Goal: Communication & Community: Answer question/provide support

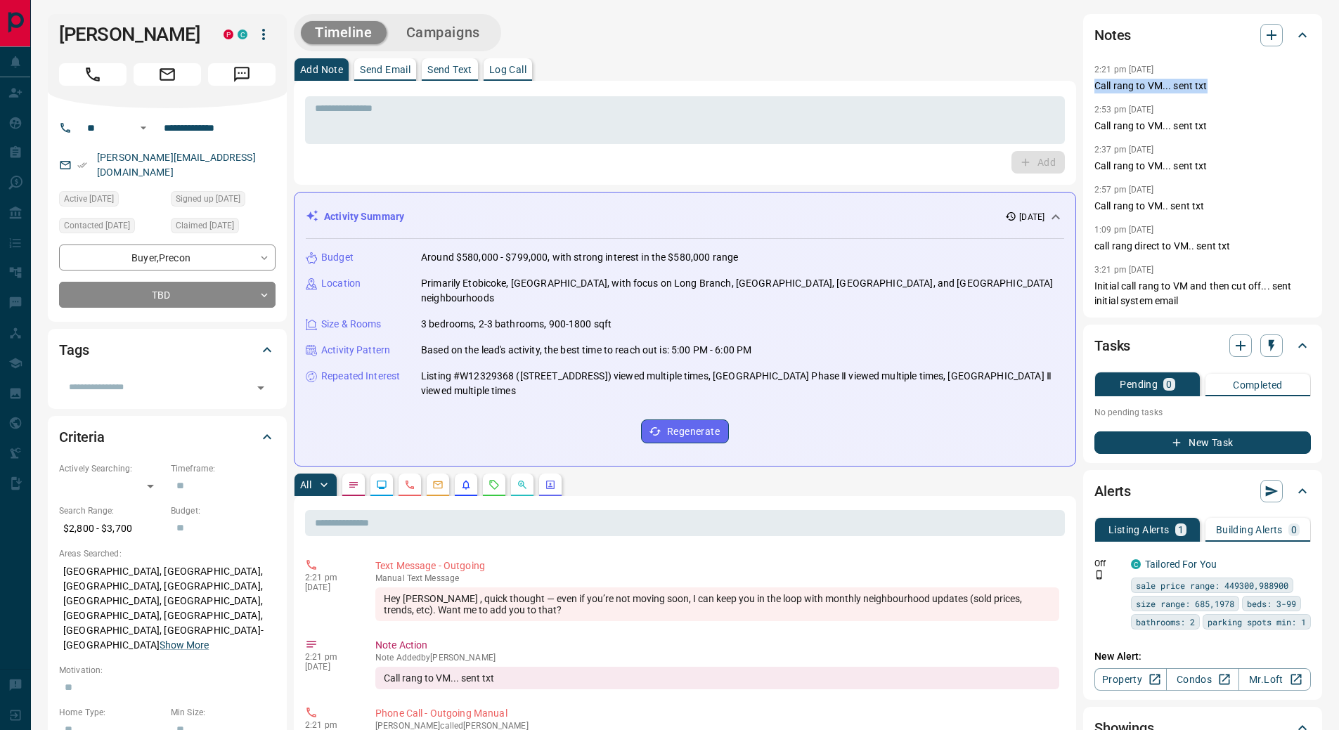
drag, startPoint x: 1216, startPoint y: 89, endPoint x: 1093, endPoint y: 92, distance: 123.0
click at [1093, 92] on div "Notes 2:21 pm [DATE] Call rang to VM... sent txt 2:53 pm [DATE] Call rang to VM…" at bounding box center [1202, 166] width 239 height 304
copy p "Call rang to VM... sent txt"
click at [513, 73] on p "Log Call" at bounding box center [507, 70] width 37 height 10
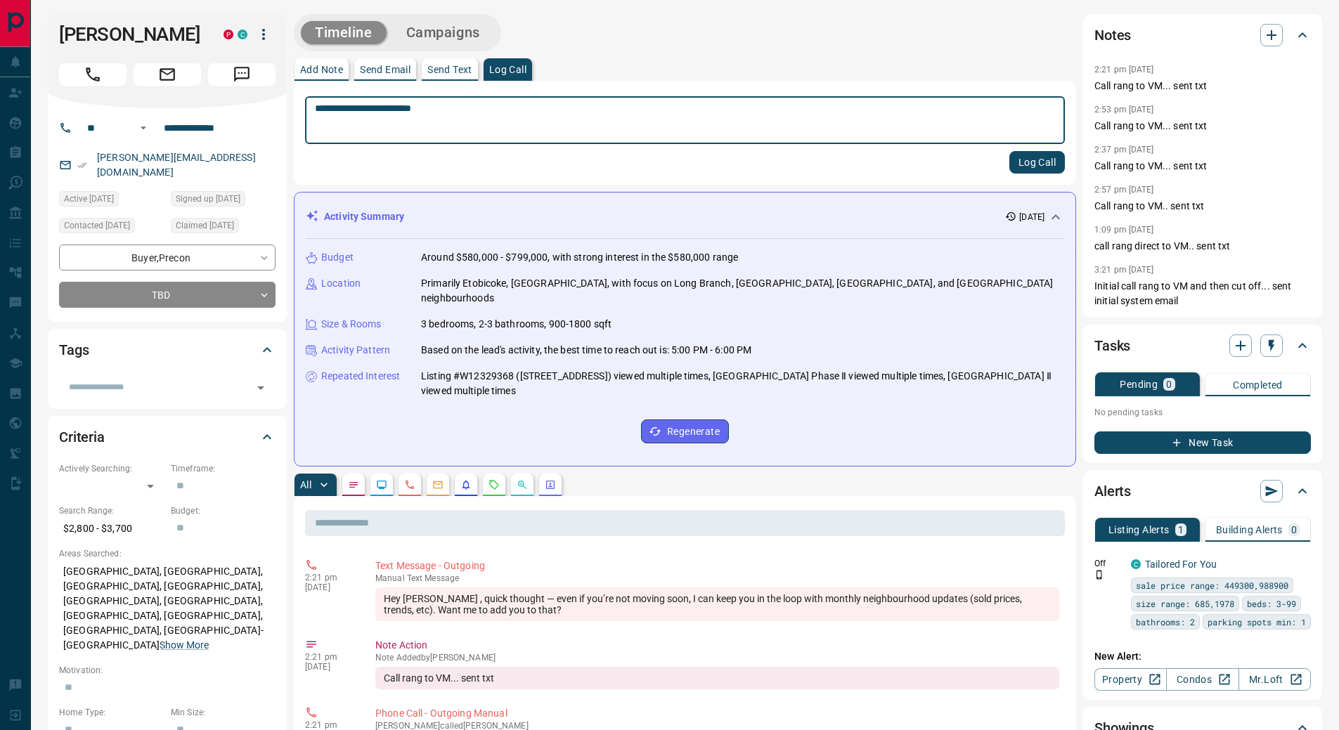
type textarea "**********"
click at [1047, 161] on button "Log Call" at bounding box center [1037, 162] width 56 height 22
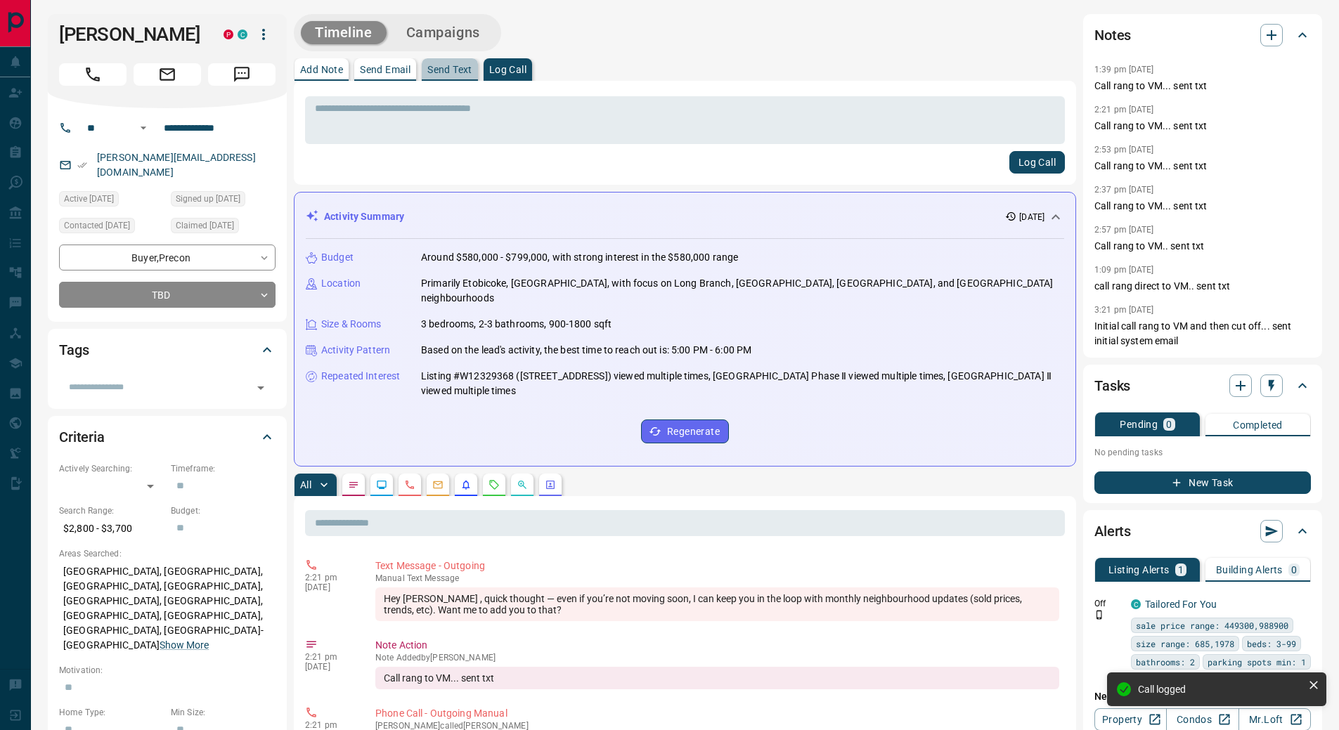
click at [453, 63] on button "Send Text" at bounding box center [450, 69] width 56 height 22
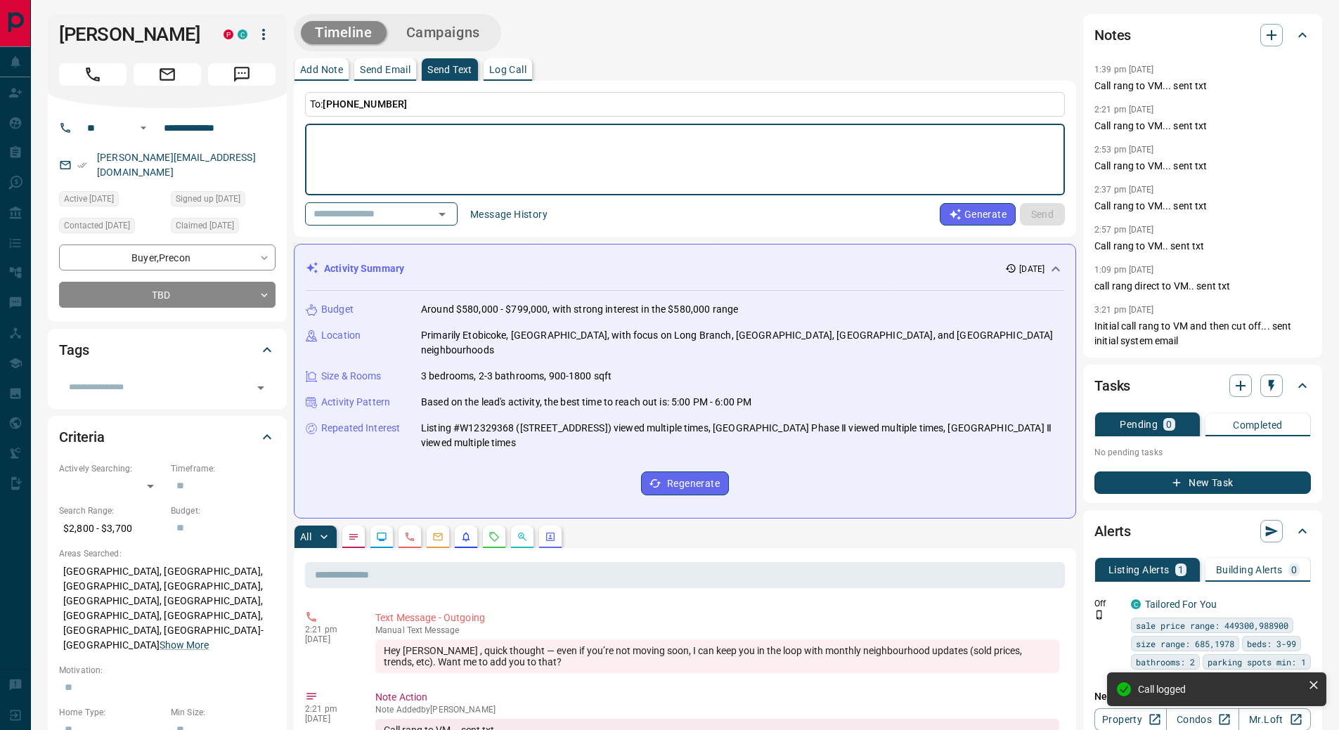
click at [512, 212] on button "Message History" at bounding box center [509, 214] width 94 height 22
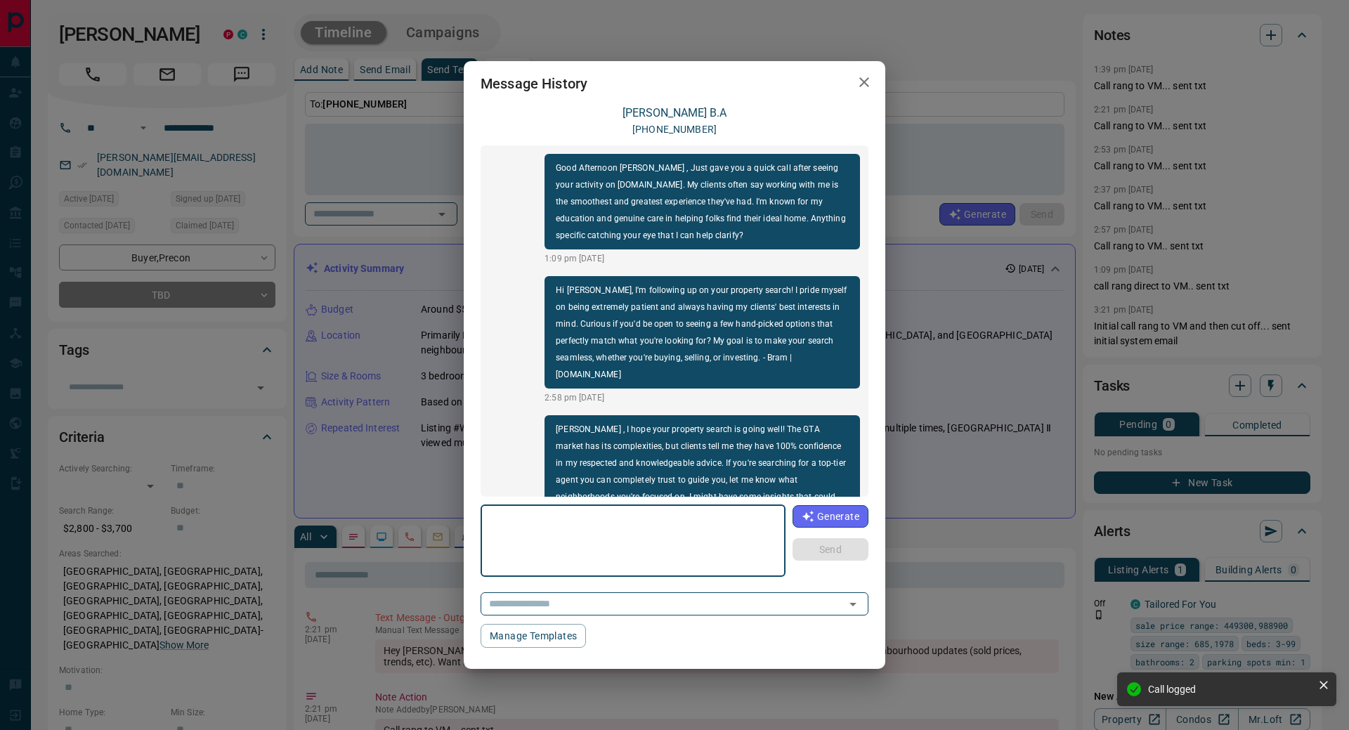
scroll to position [249, 0]
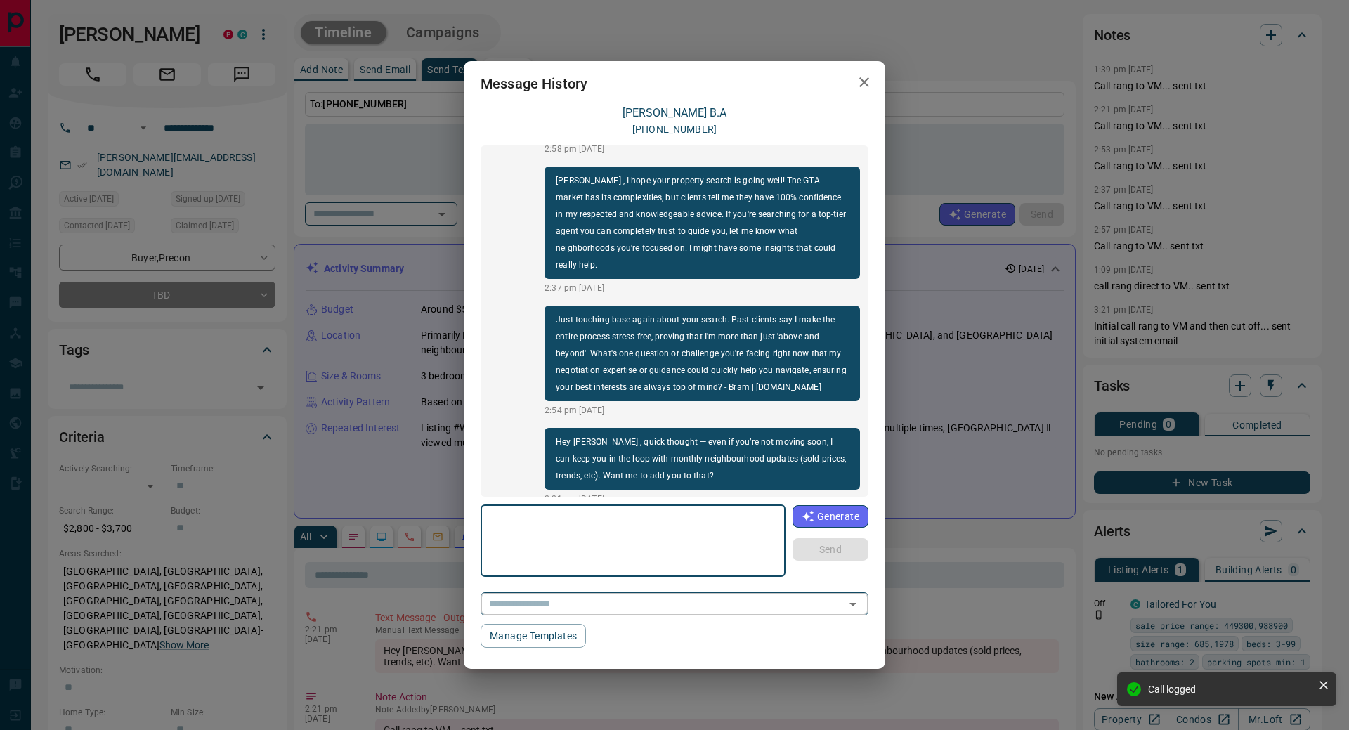
click at [727, 609] on input "text" at bounding box center [654, 604] width 342 height 18
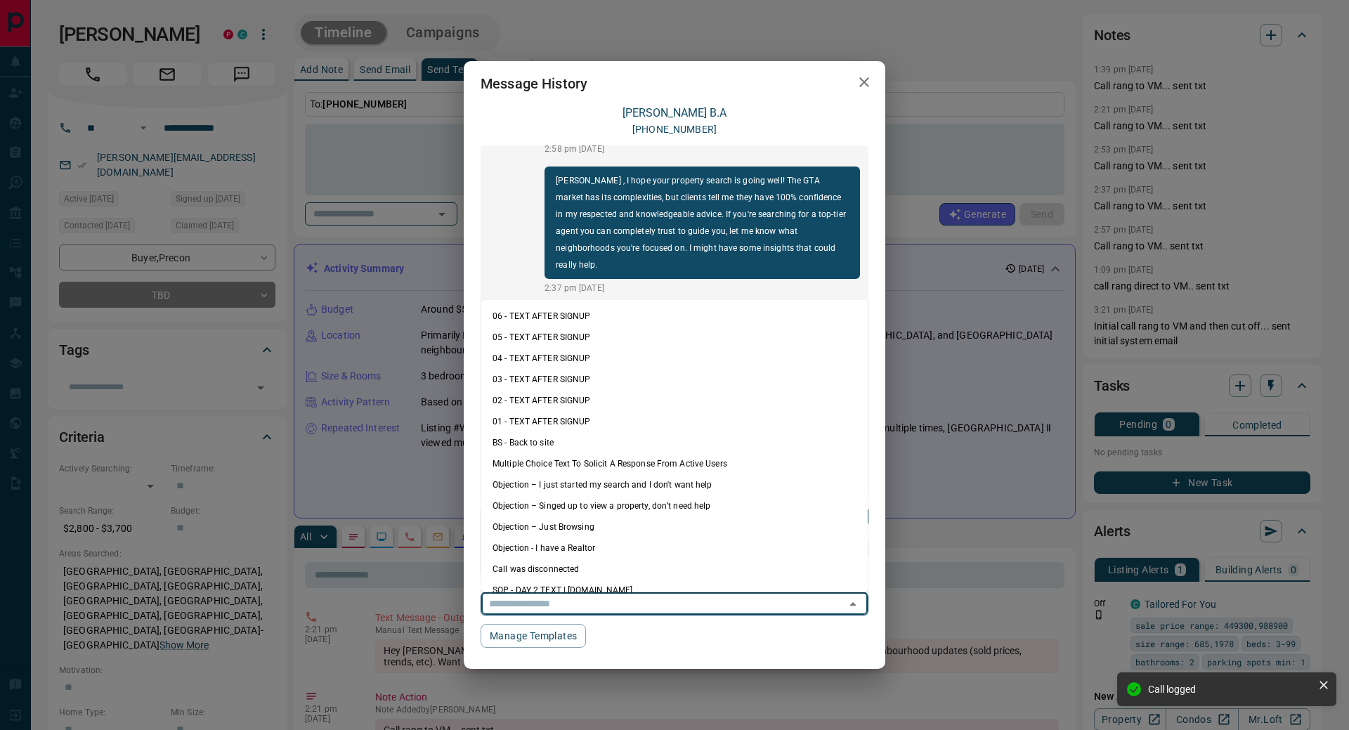
click at [604, 312] on li "06 - TEXT AFTER SIGNUP" at bounding box center [674, 316] width 386 height 21
type textarea "**********"
type input "**********"
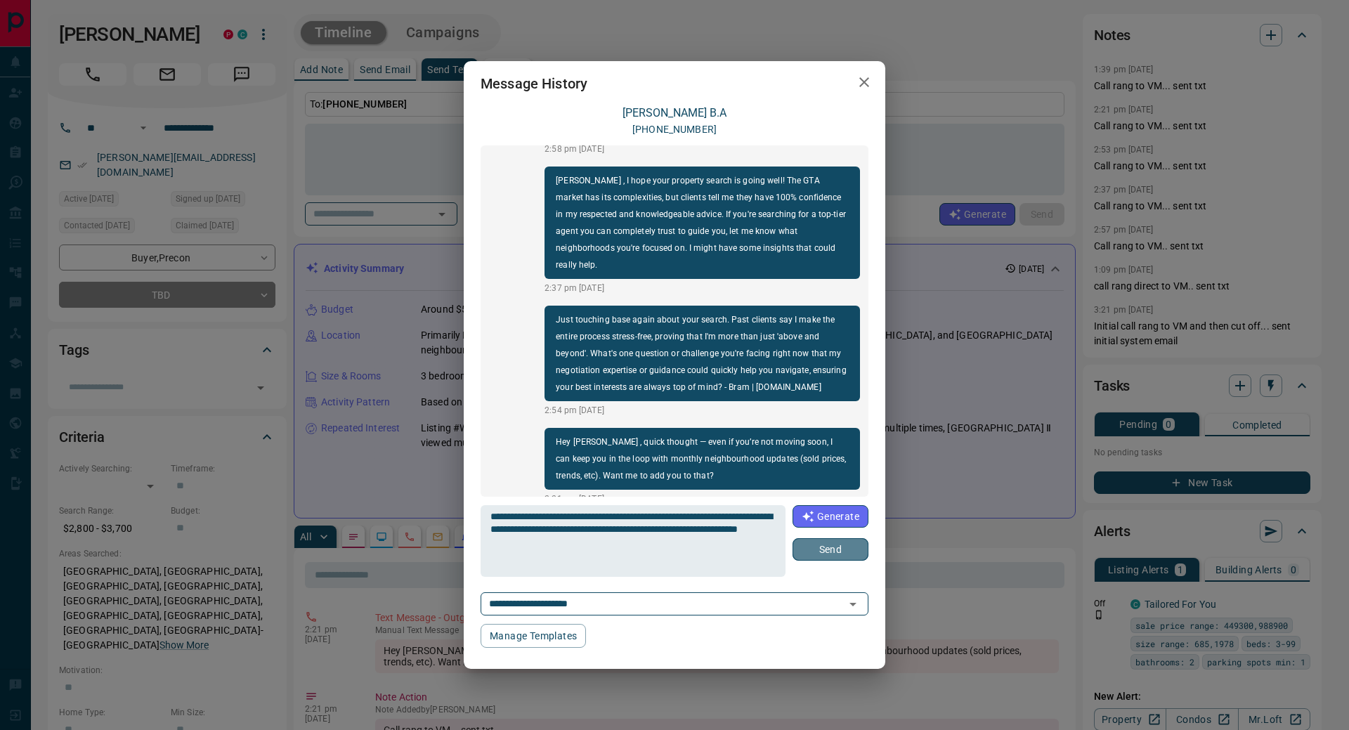
click at [823, 549] on button "Send" at bounding box center [831, 549] width 76 height 22
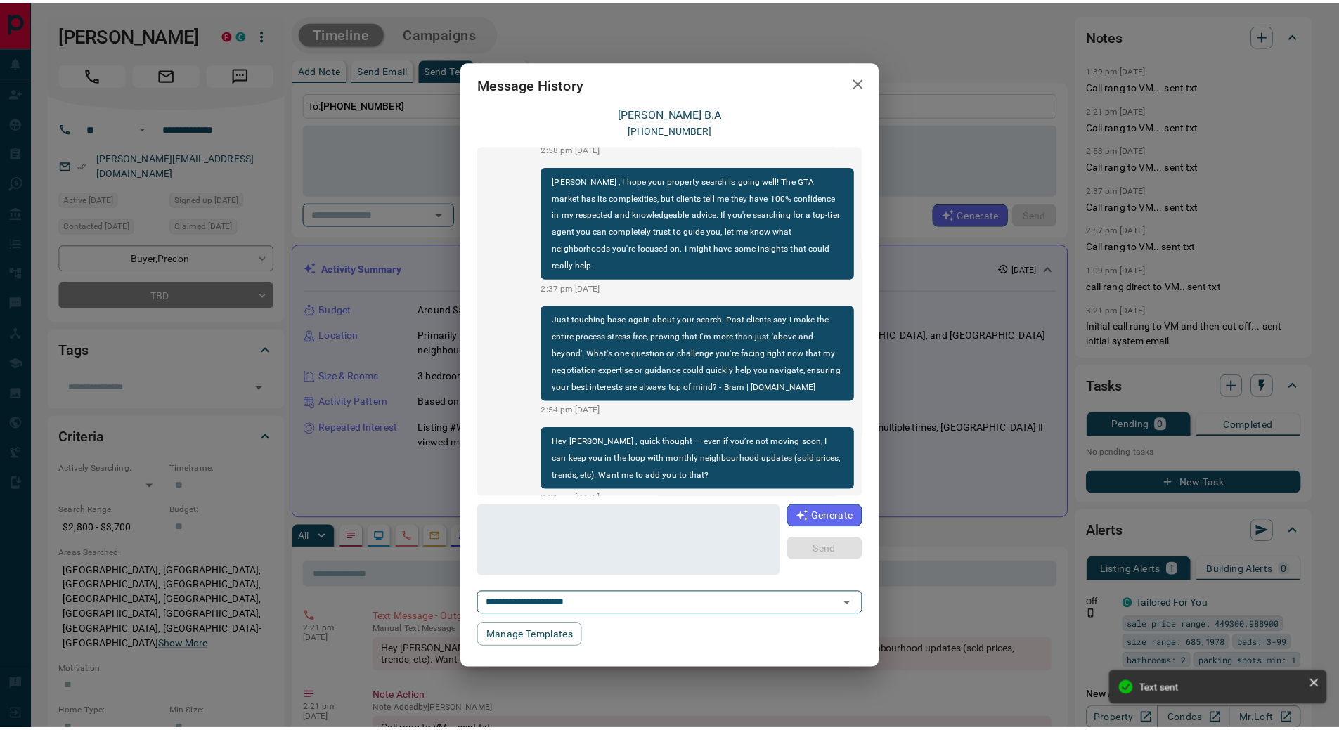
scroll to position [337, 0]
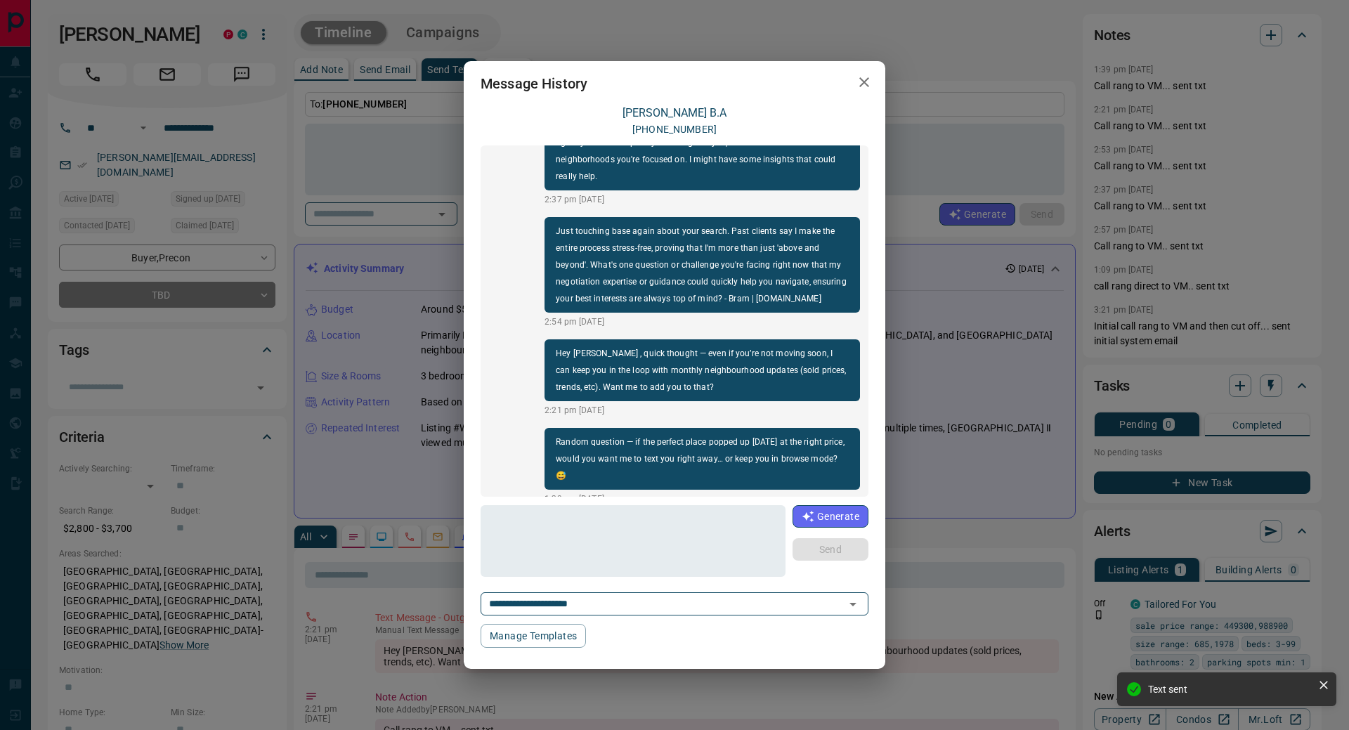
click at [868, 80] on icon "button" at bounding box center [864, 82] width 17 height 17
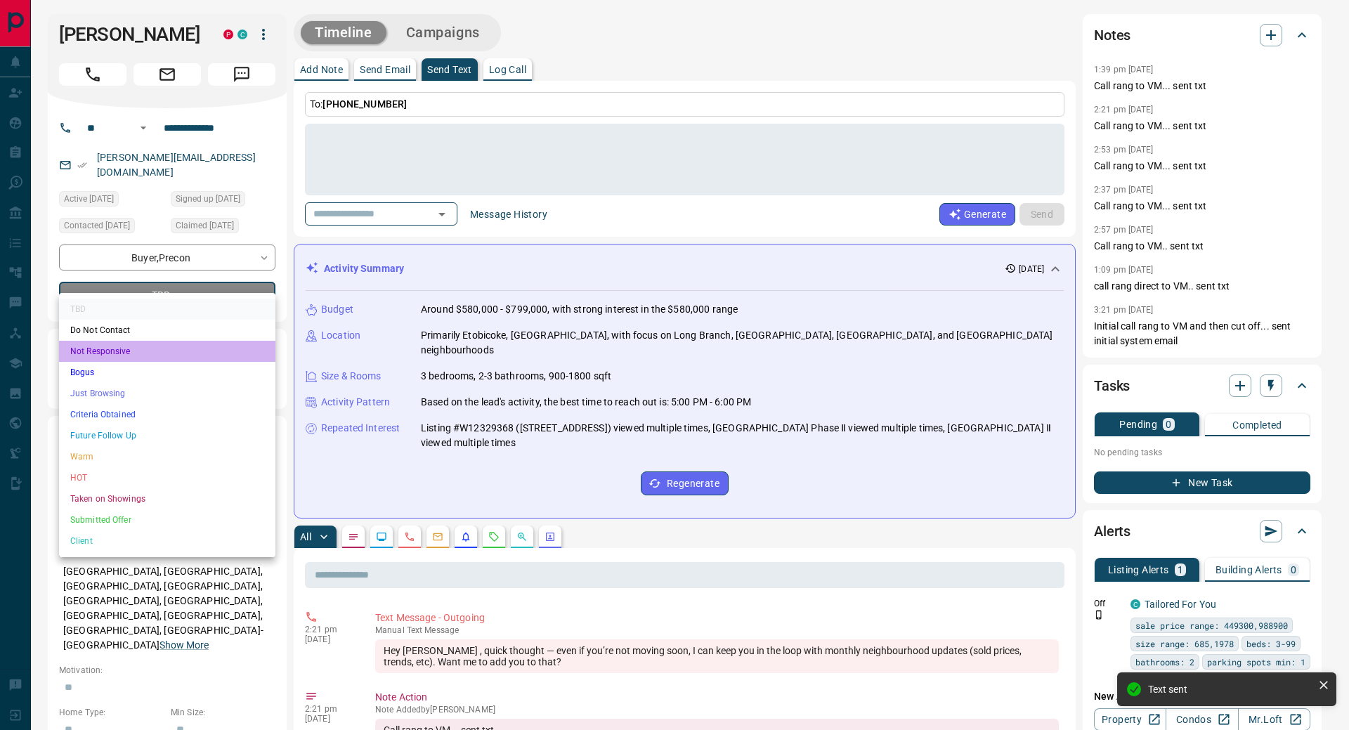
click at [141, 357] on li "Not Responsive" at bounding box center [167, 351] width 216 height 21
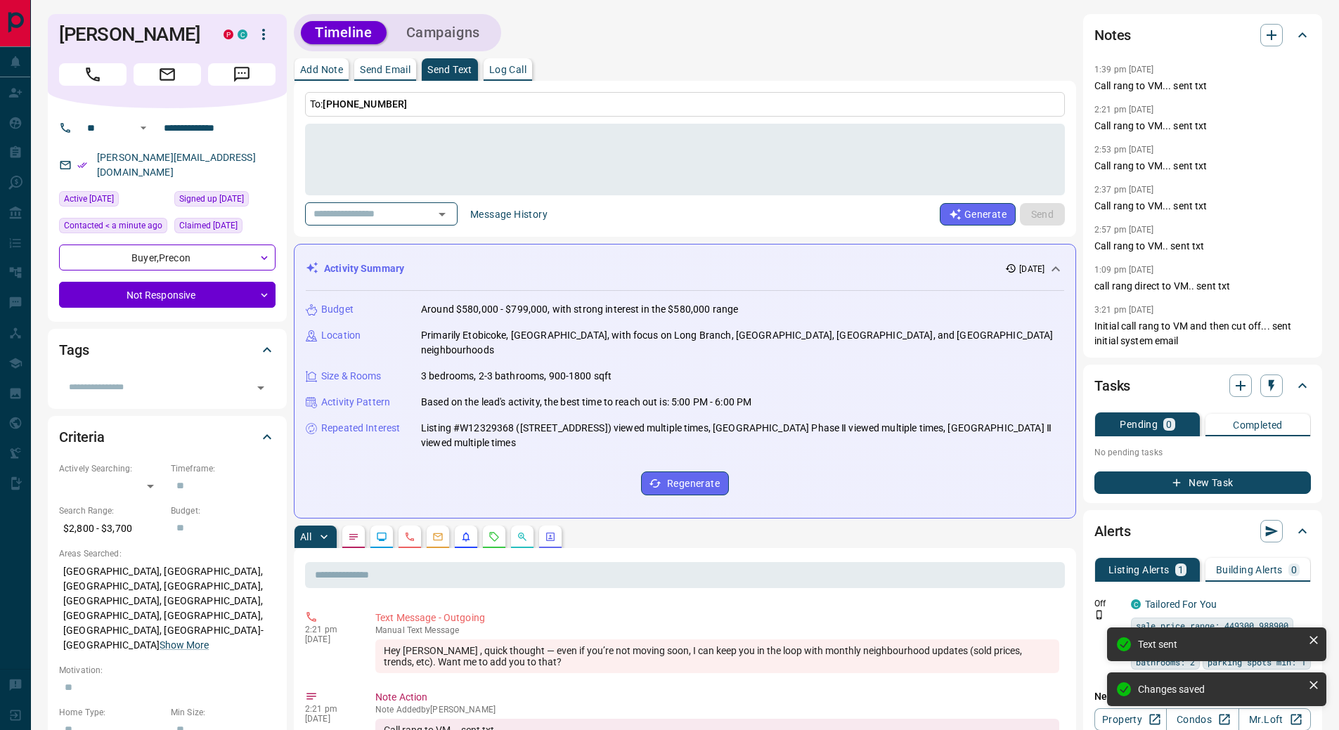
type input "*"
